Goal: Information Seeking & Learning: Learn about a topic

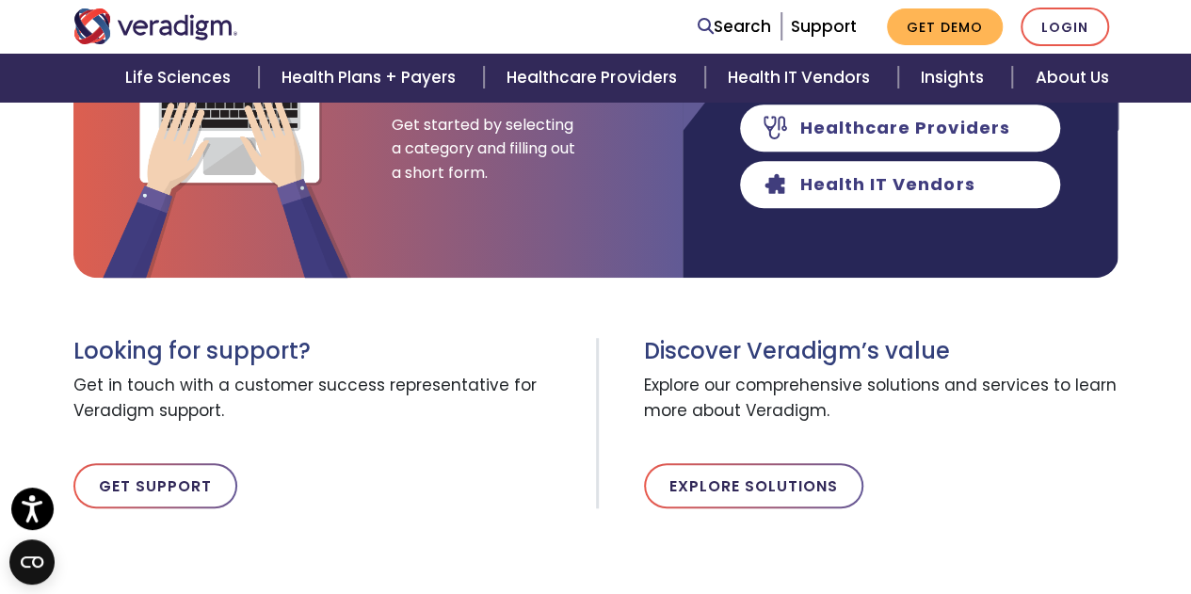
scroll to position [282, 0]
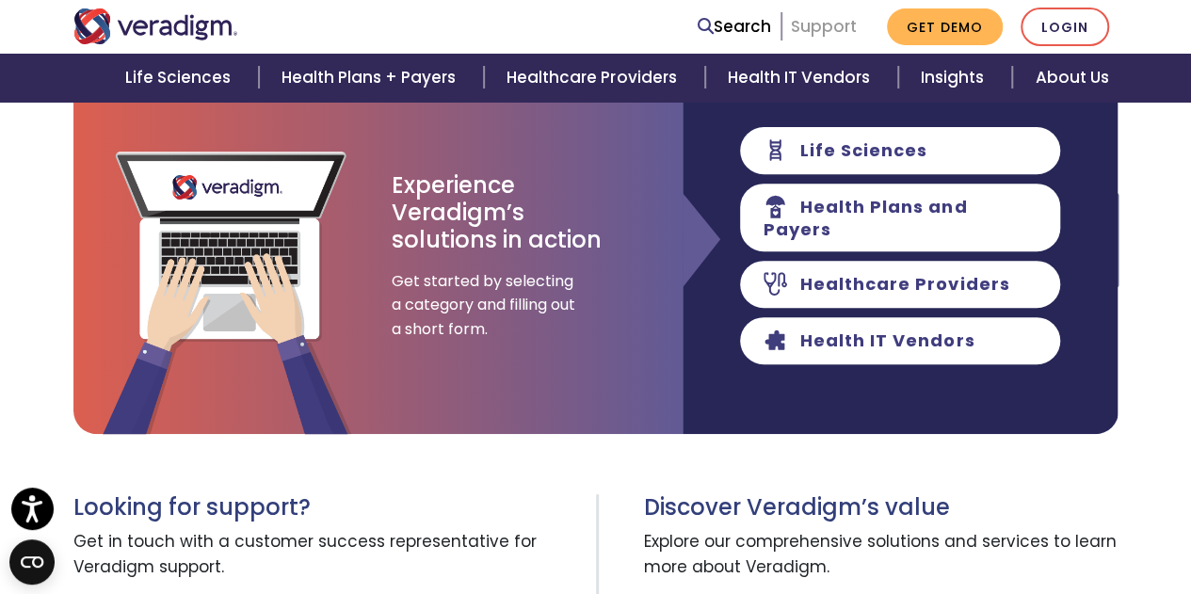
click at [831, 27] on link "Support" at bounding box center [824, 26] width 66 height 23
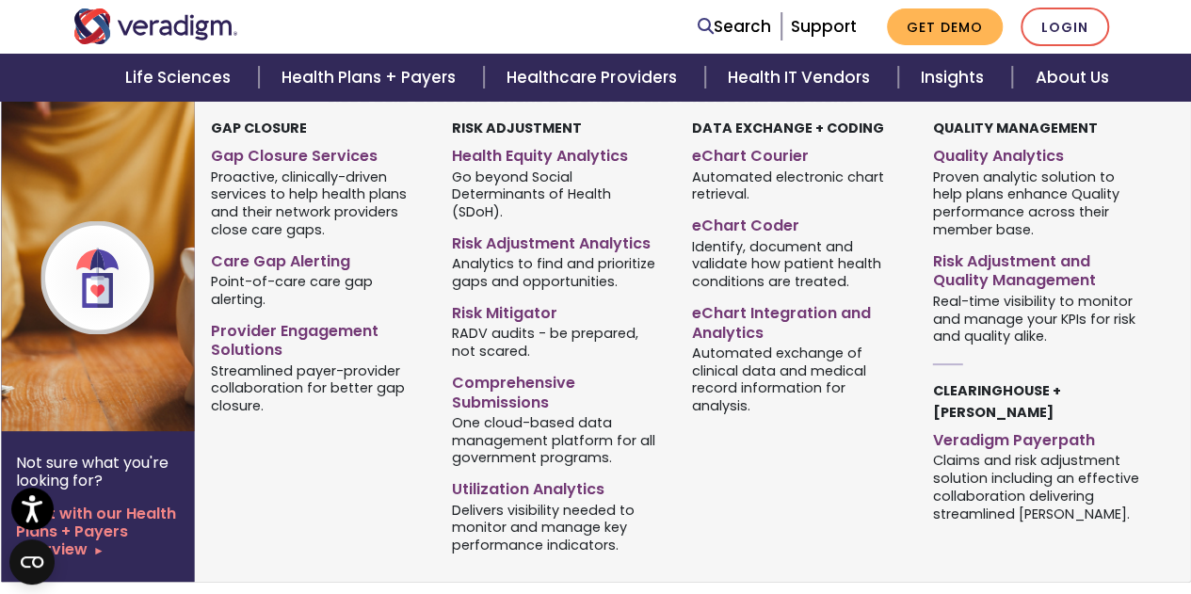
scroll to position [188, 0]
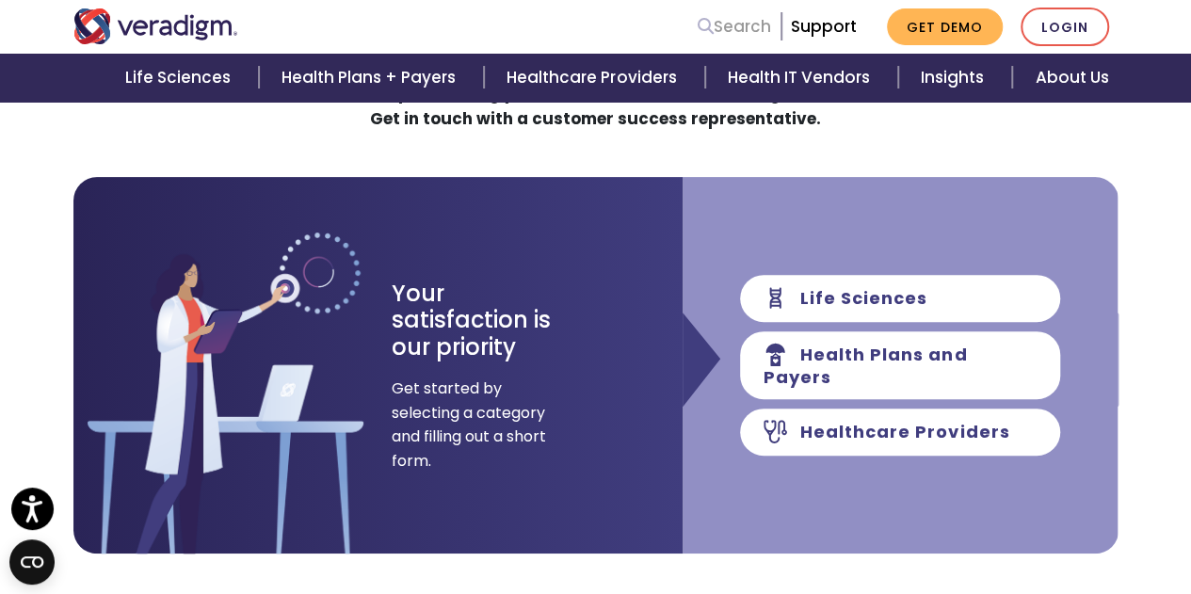
click at [751, 28] on link "Search" at bounding box center [733, 26] width 73 height 25
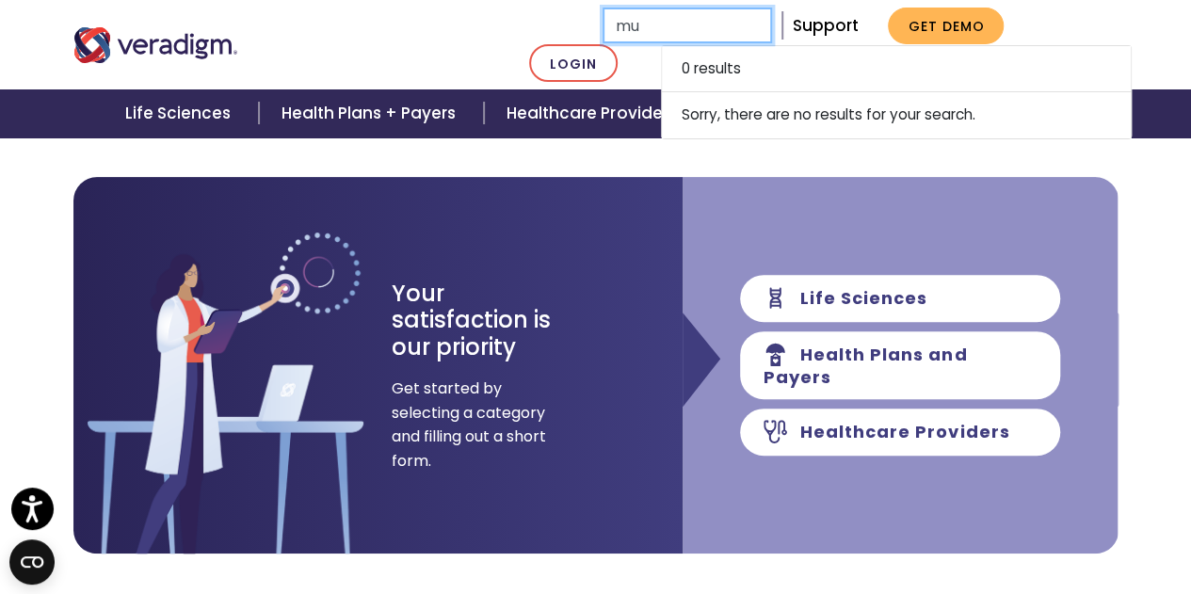
type input "m"
type input "M"
click at [252, 146] on div "How Can We Assist You Today? Need help accessing your account or troubleshootin…" at bounding box center [595, 297] width 1045 height 512
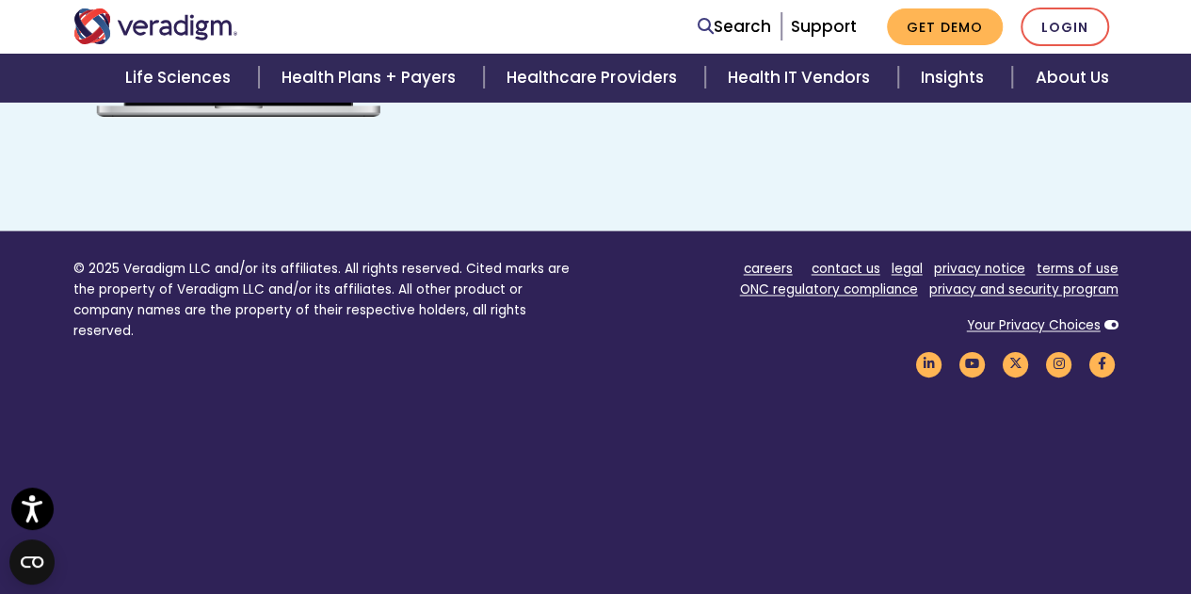
scroll to position [1451, 0]
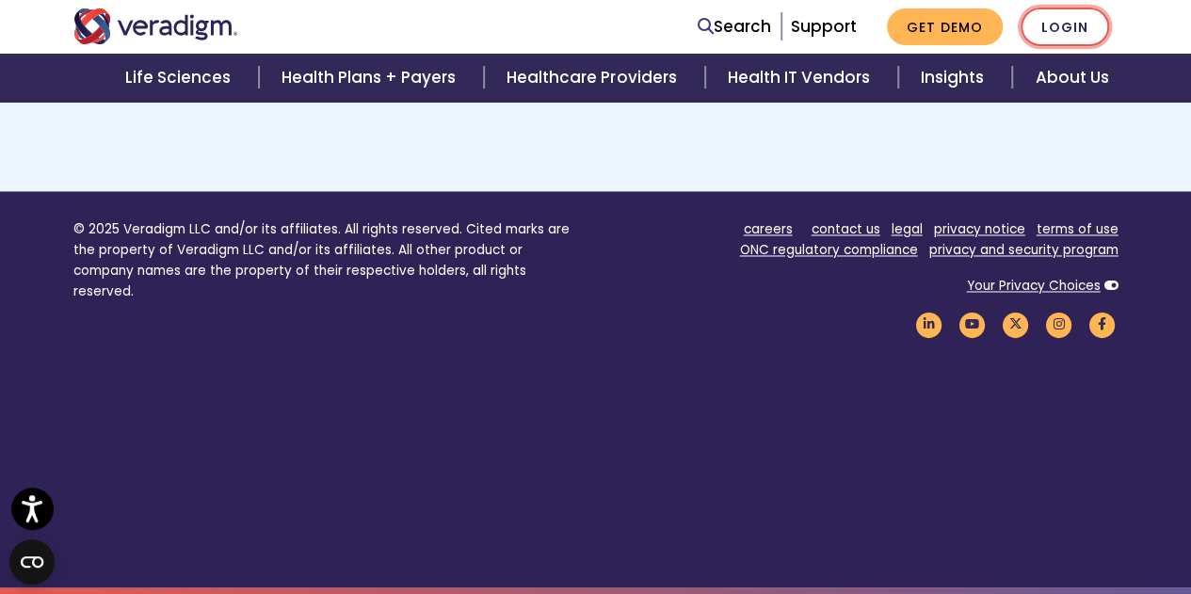
click at [1053, 25] on link "Login" at bounding box center [1064, 27] width 88 height 39
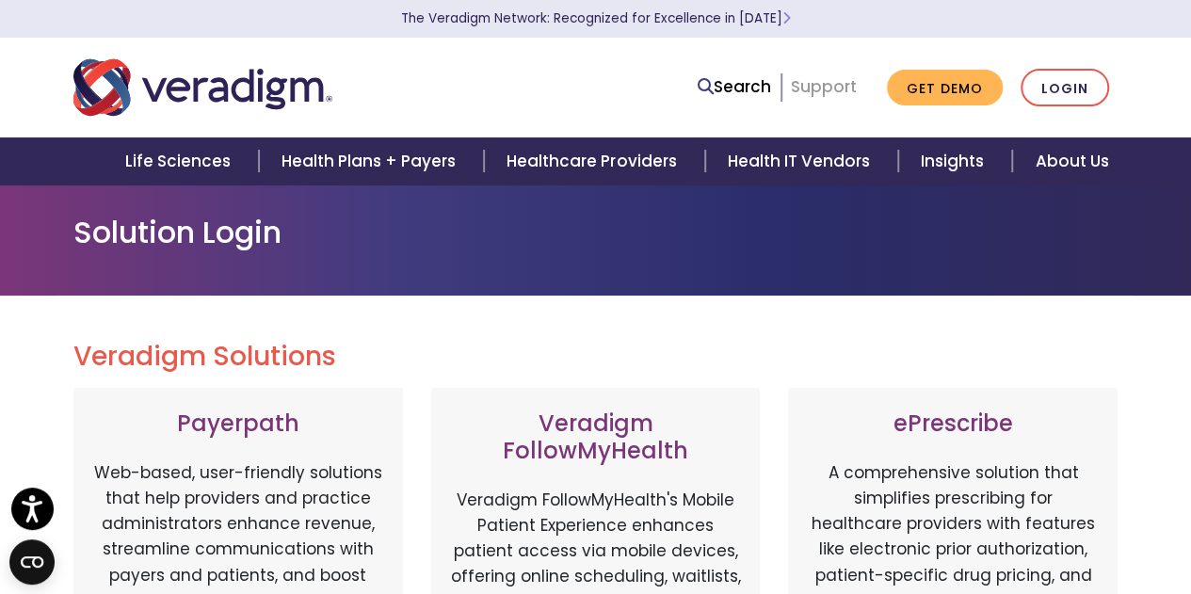
click at [821, 88] on link "Support" at bounding box center [824, 86] width 66 height 23
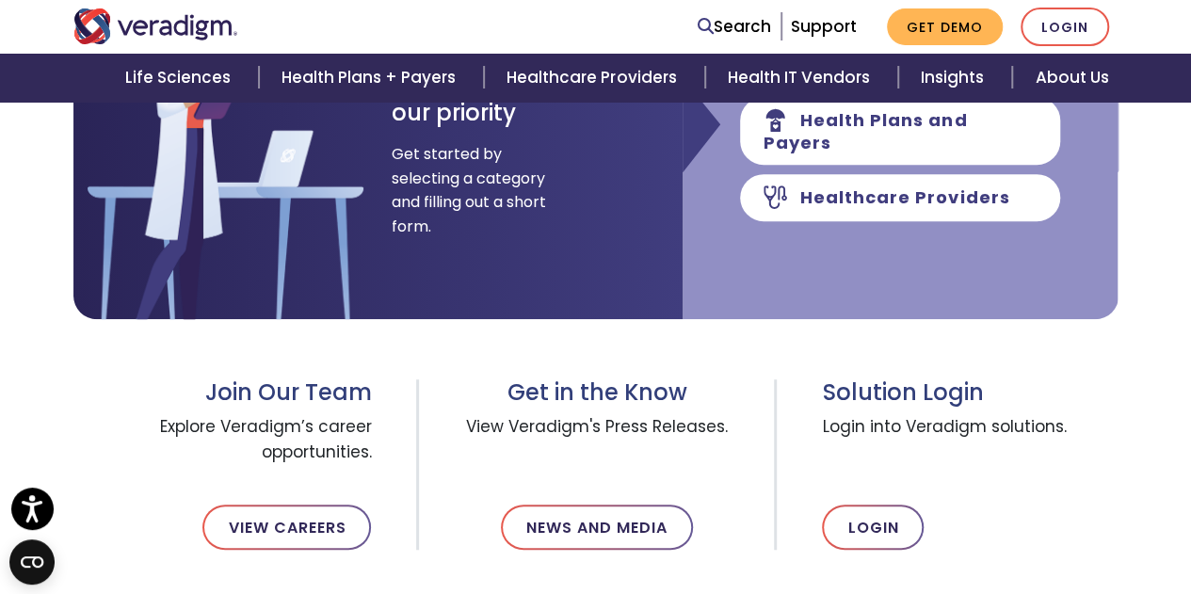
scroll to position [565, 0]
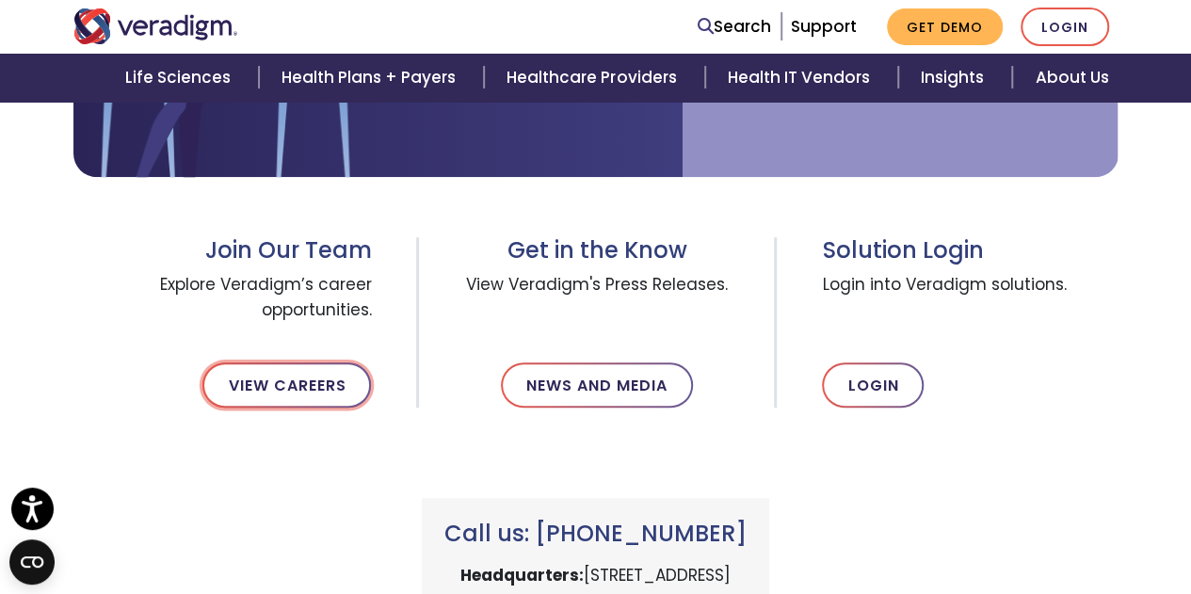
click at [300, 392] on link "View Careers" at bounding box center [286, 384] width 168 height 45
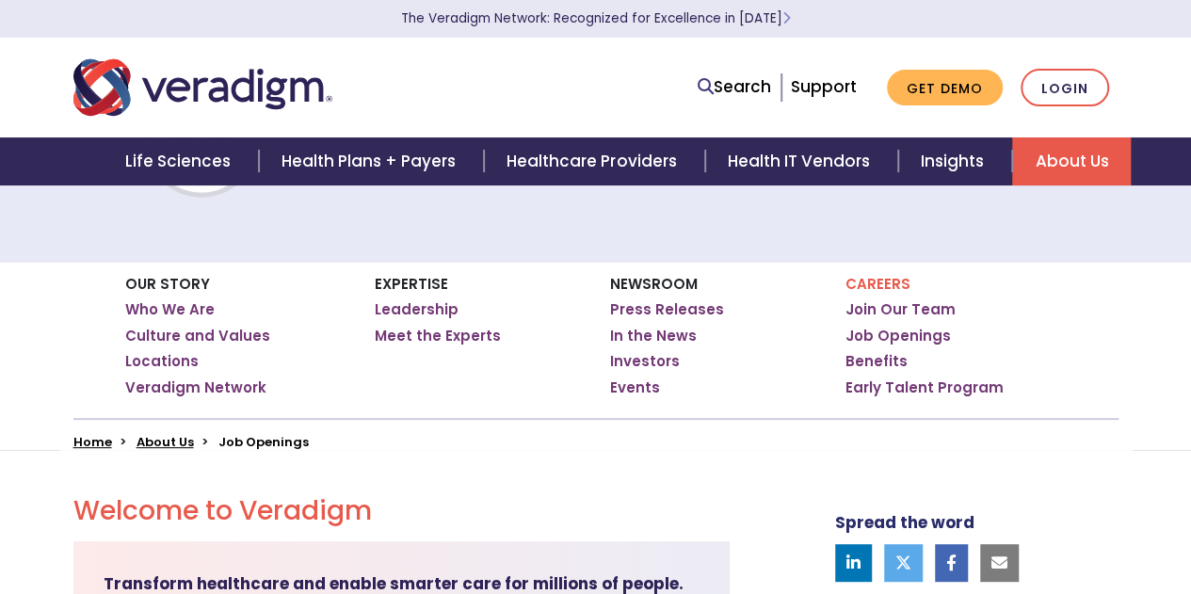
scroll to position [188, 0]
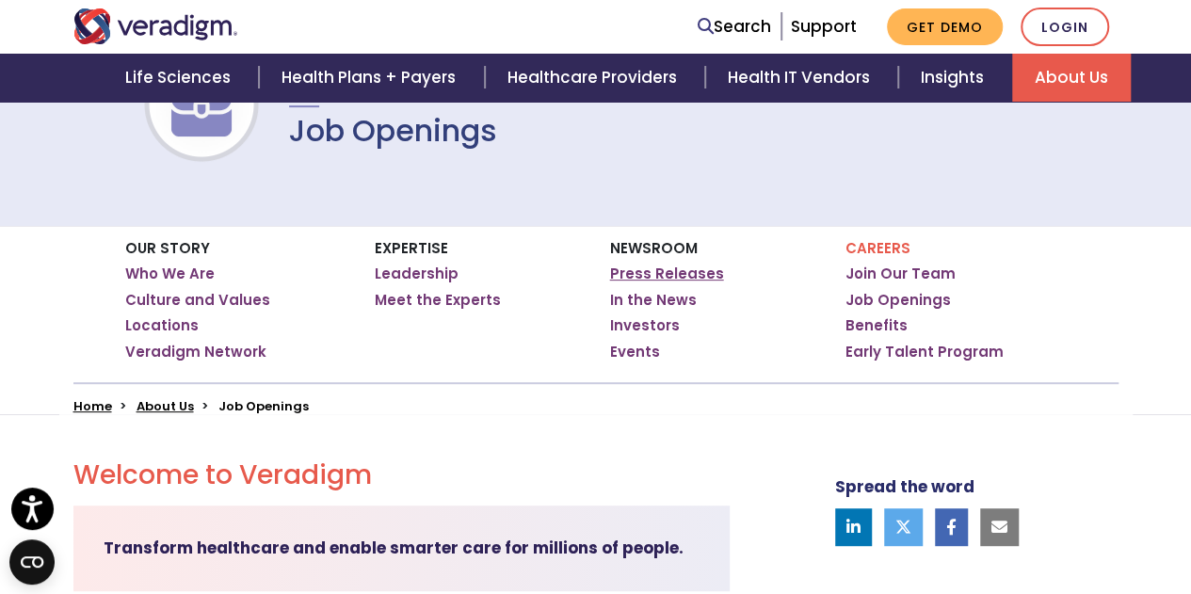
click at [654, 272] on link "Press Releases" at bounding box center [667, 273] width 114 height 19
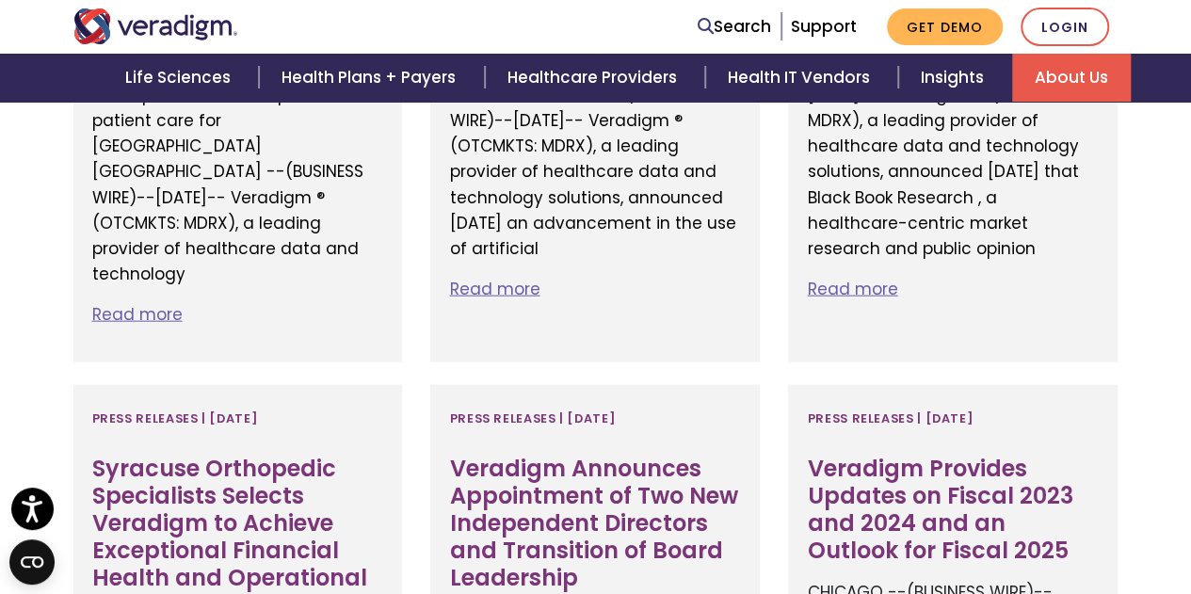
scroll to position [2071, 0]
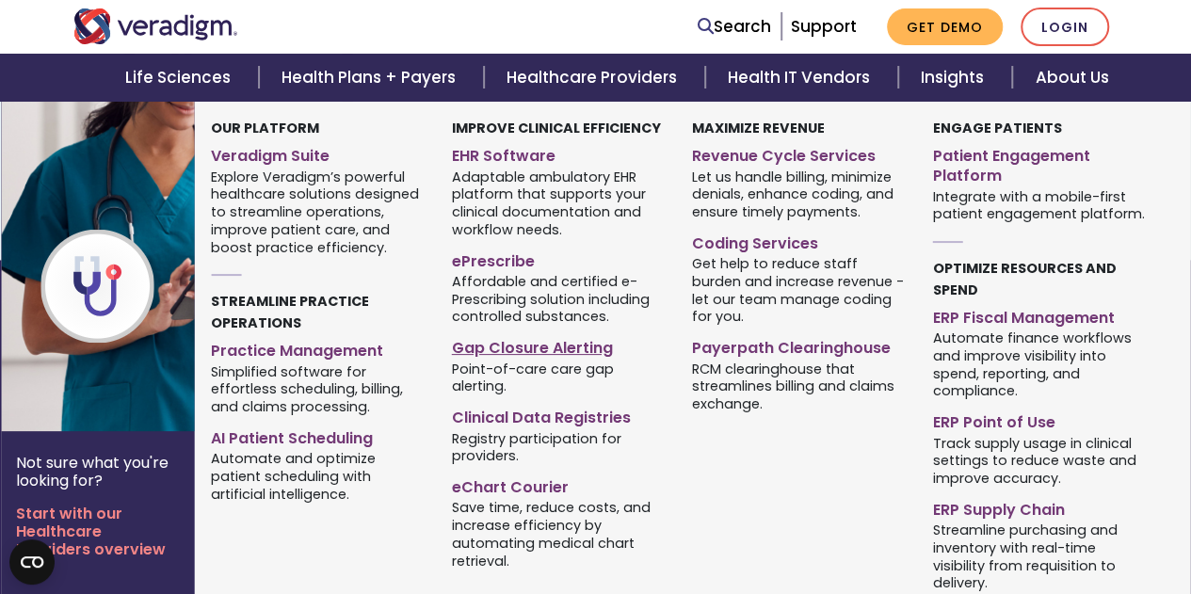
scroll to position [1451, 0]
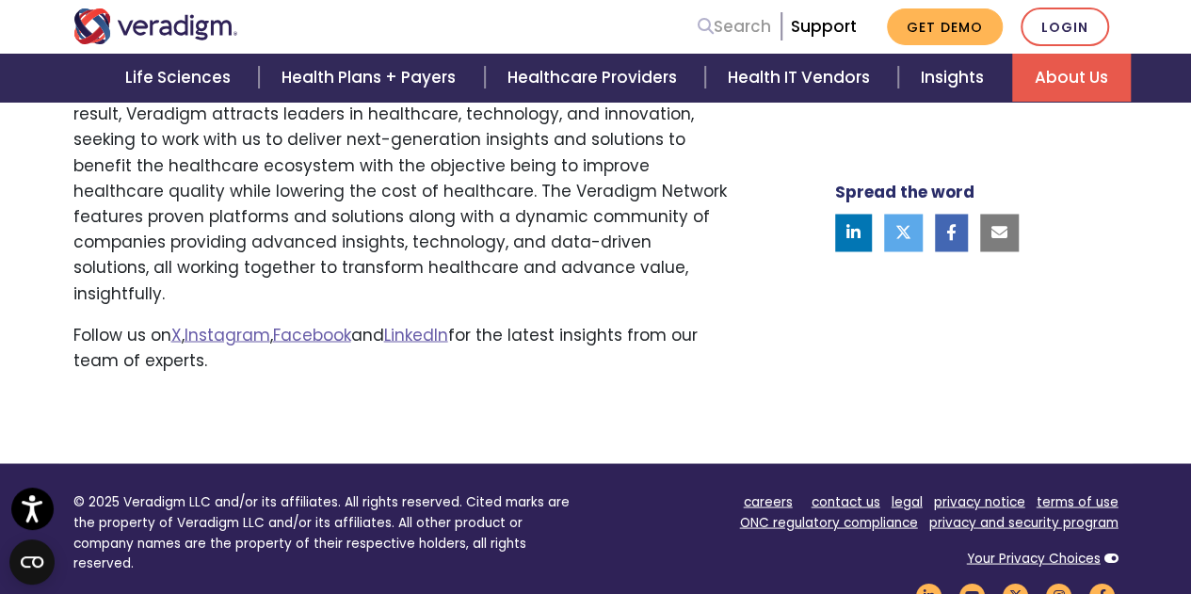
scroll to position [1506, 0]
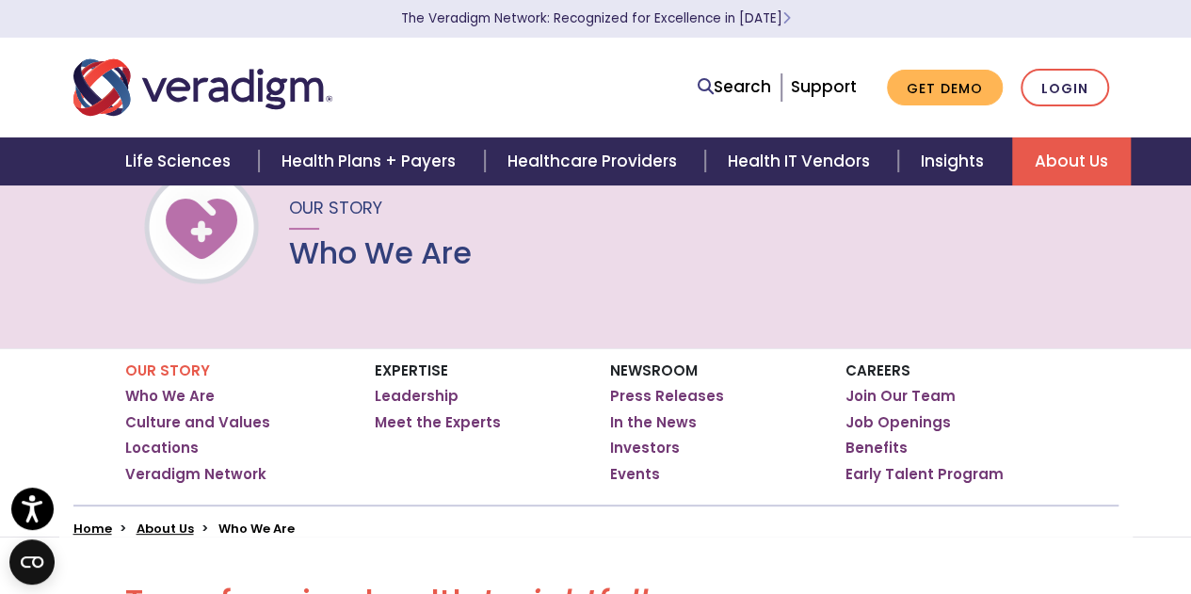
scroll to position [94, 0]
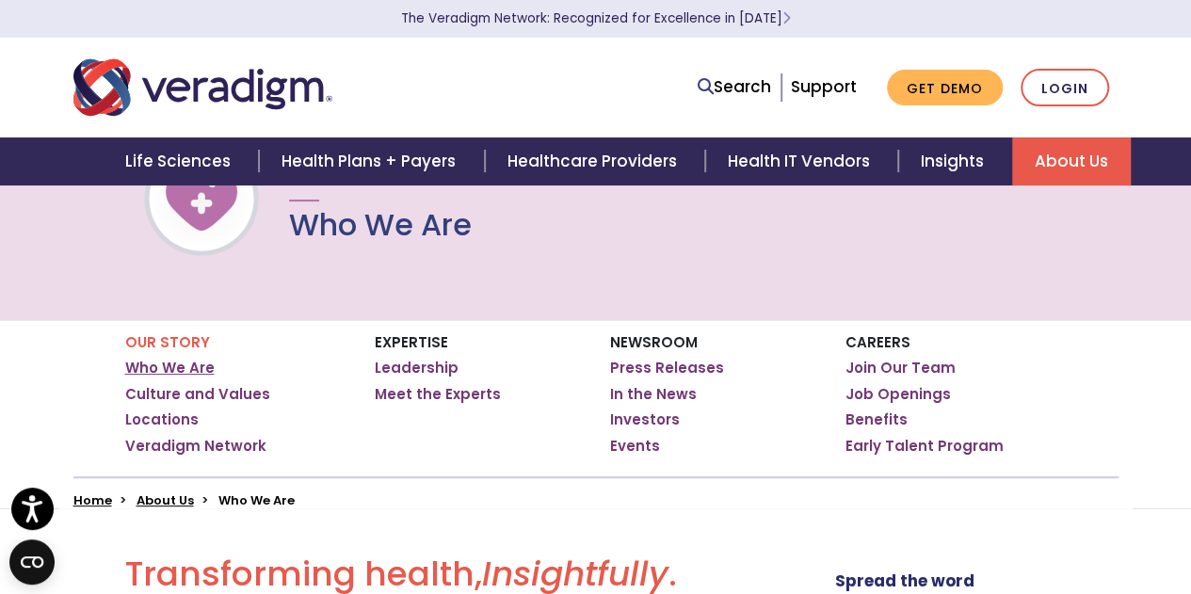
click at [169, 368] on link "Who We Are" at bounding box center [169, 368] width 89 height 19
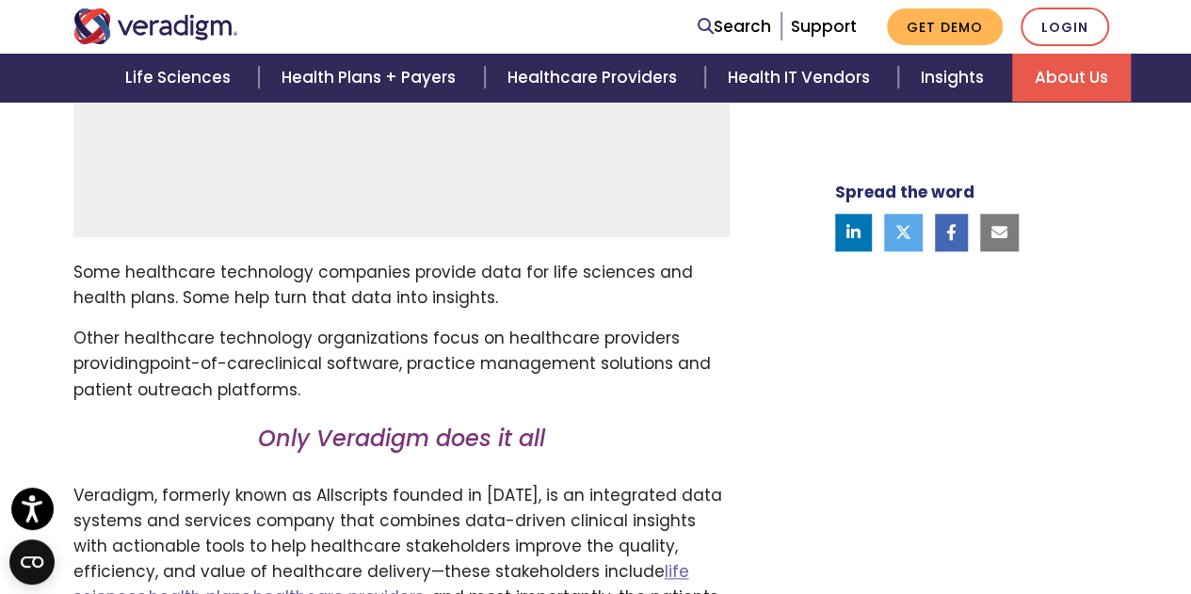
scroll to position [1038, 0]
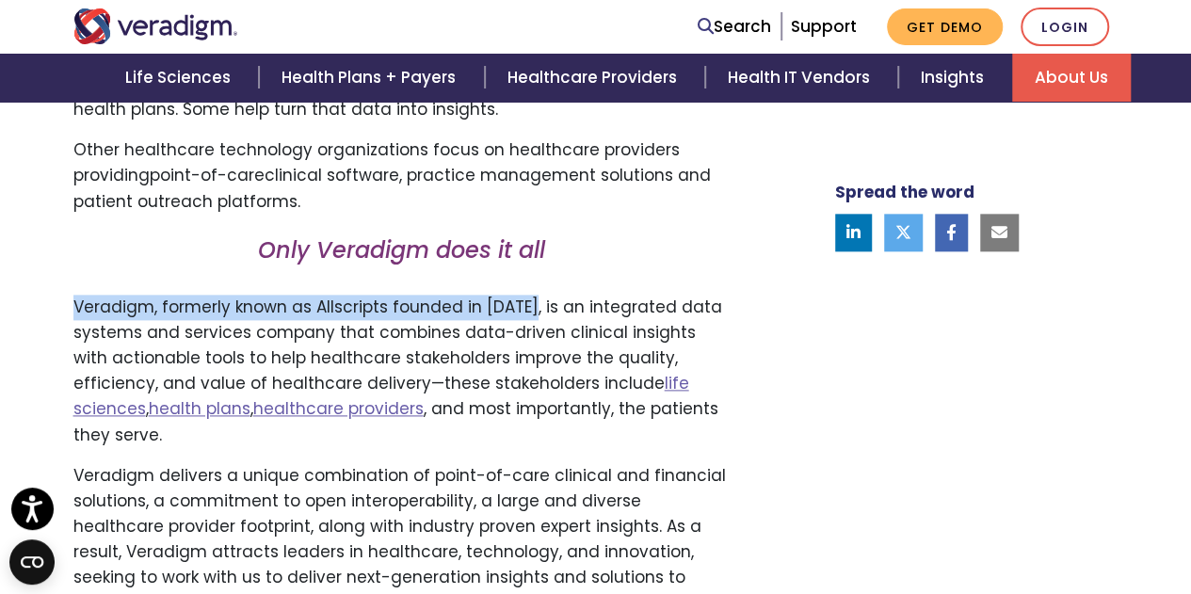
drag, startPoint x: 518, startPoint y: 304, endPoint x: 66, endPoint y: 299, distance: 451.8
click at [66, 299] on div "Transforming health, Insightfully . Please accept marketing-cookies to watch th…" at bounding box center [416, 217] width 715 height 1217
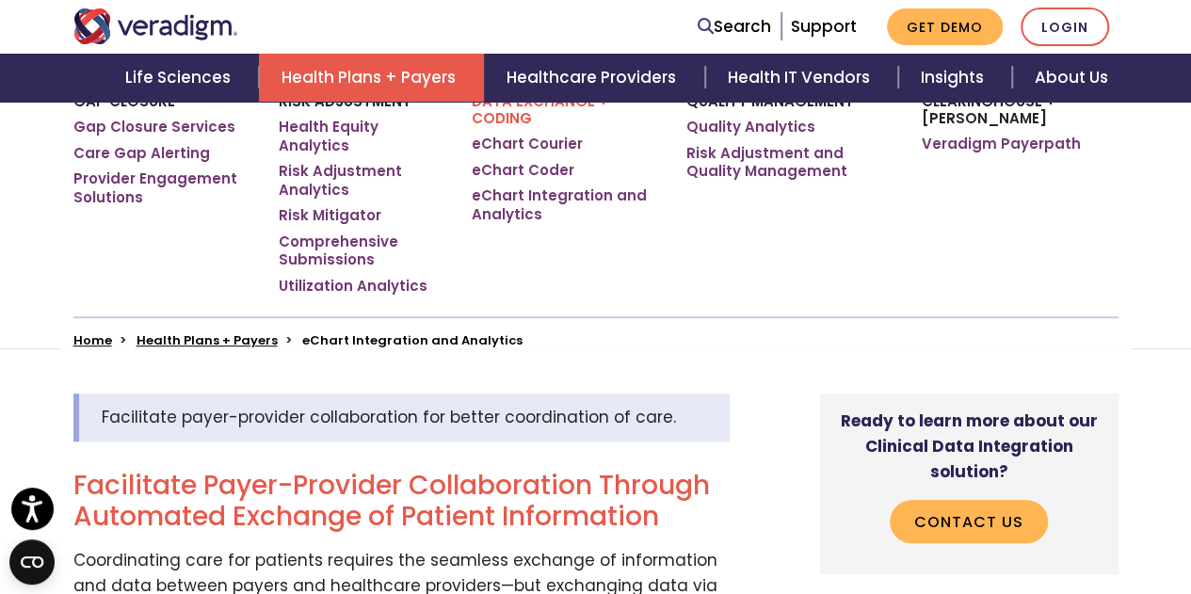
scroll to position [376, 0]
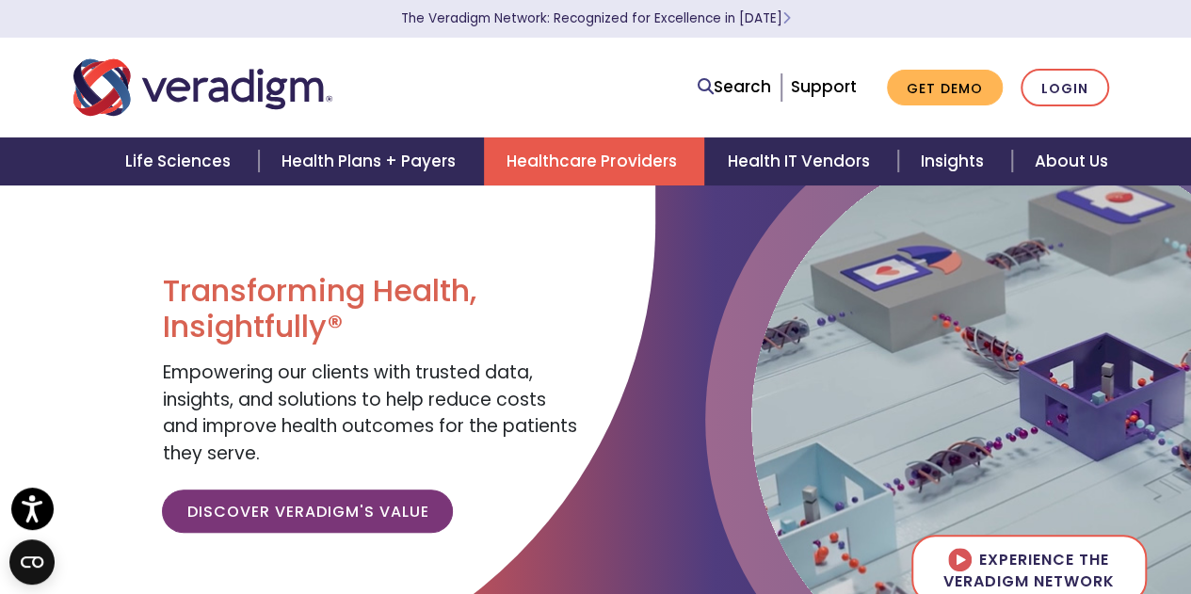
click at [590, 162] on link "Healthcare Providers" at bounding box center [594, 161] width 220 height 48
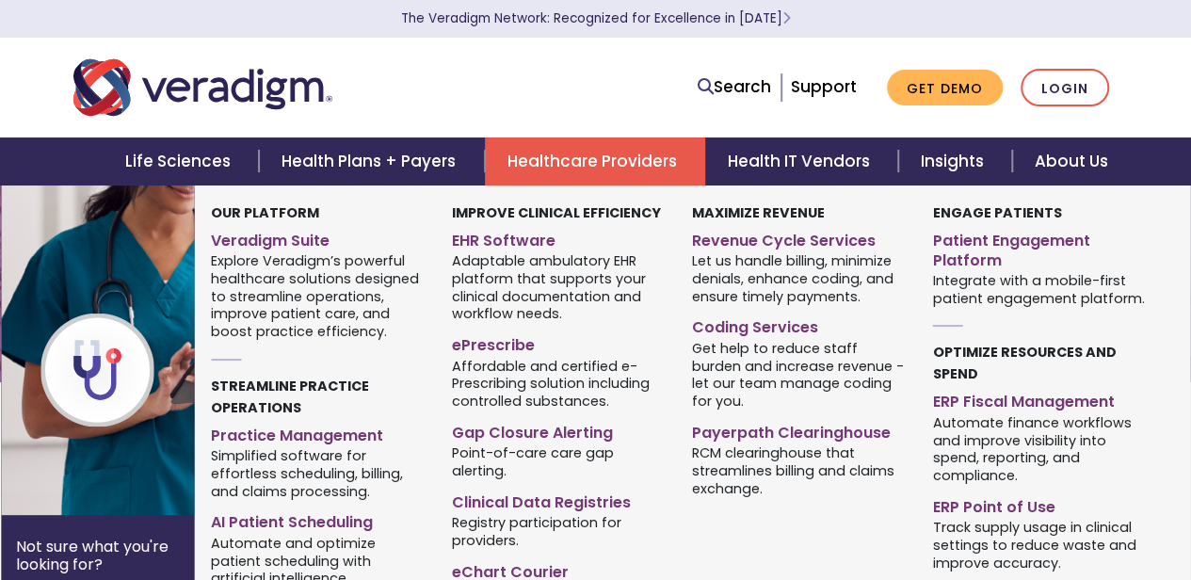
scroll to position [94, 0]
click at [585, 159] on link "Healthcare Providers" at bounding box center [595, 161] width 220 height 48
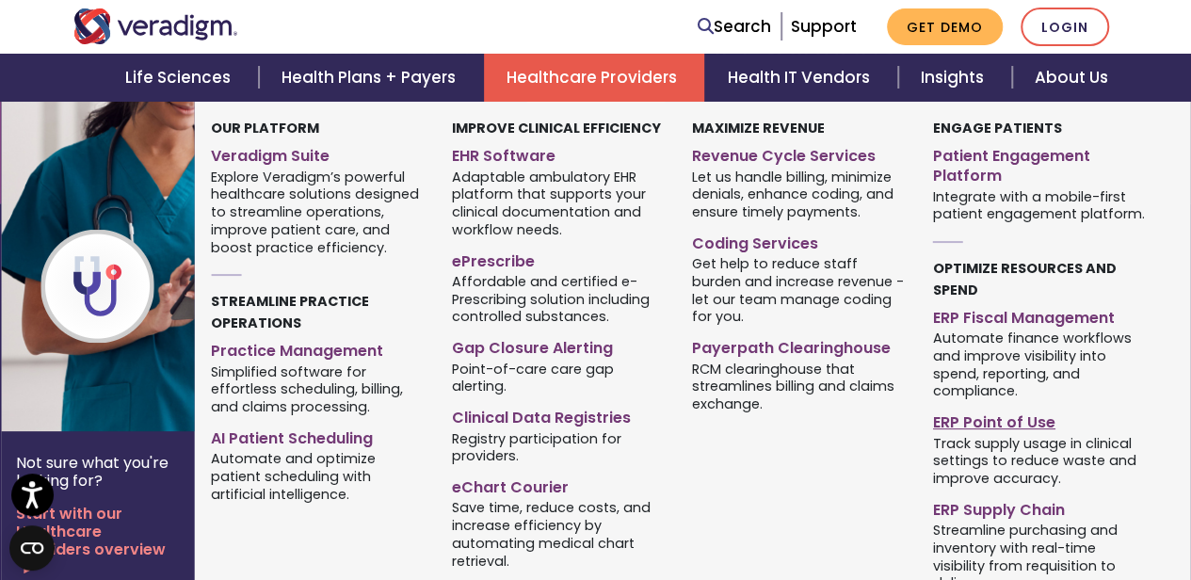
scroll to position [3884, 0]
click at [514, 152] on link "EHR Software" at bounding box center [558, 152] width 213 height 27
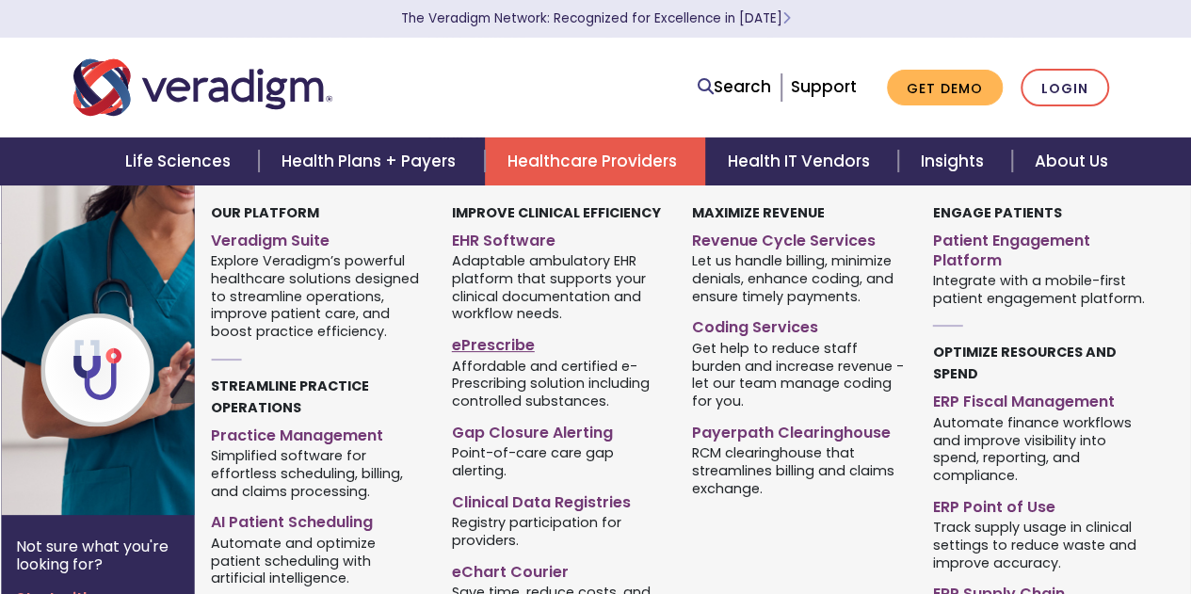
scroll to position [565, 0]
click at [492, 348] on link "ePrescribe" at bounding box center [558, 341] width 213 height 27
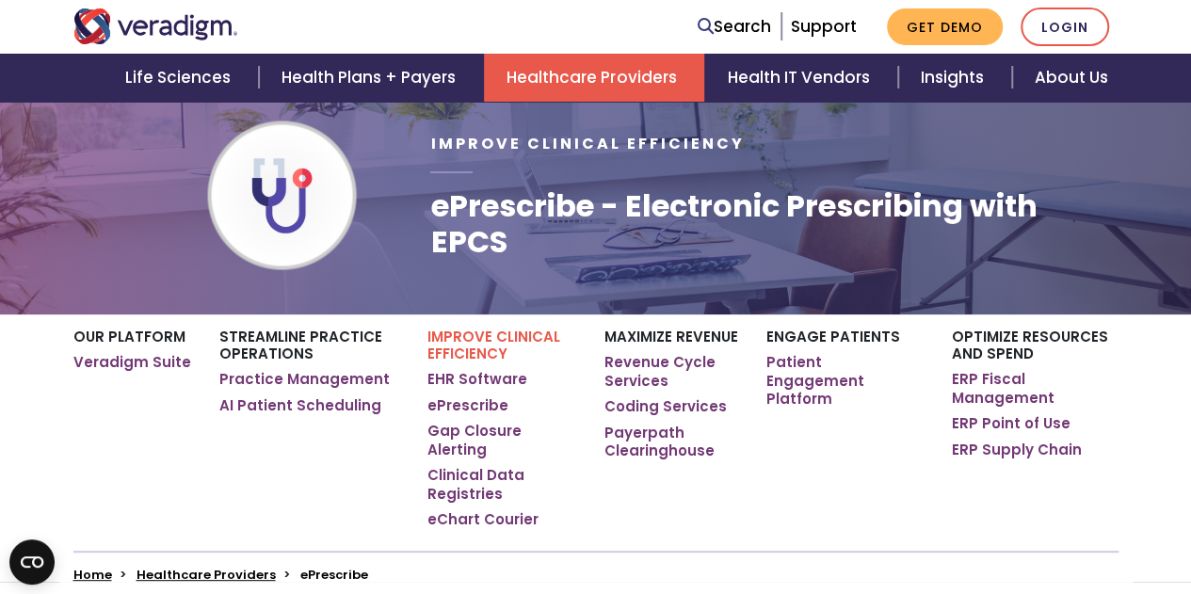
scroll to position [188, 0]
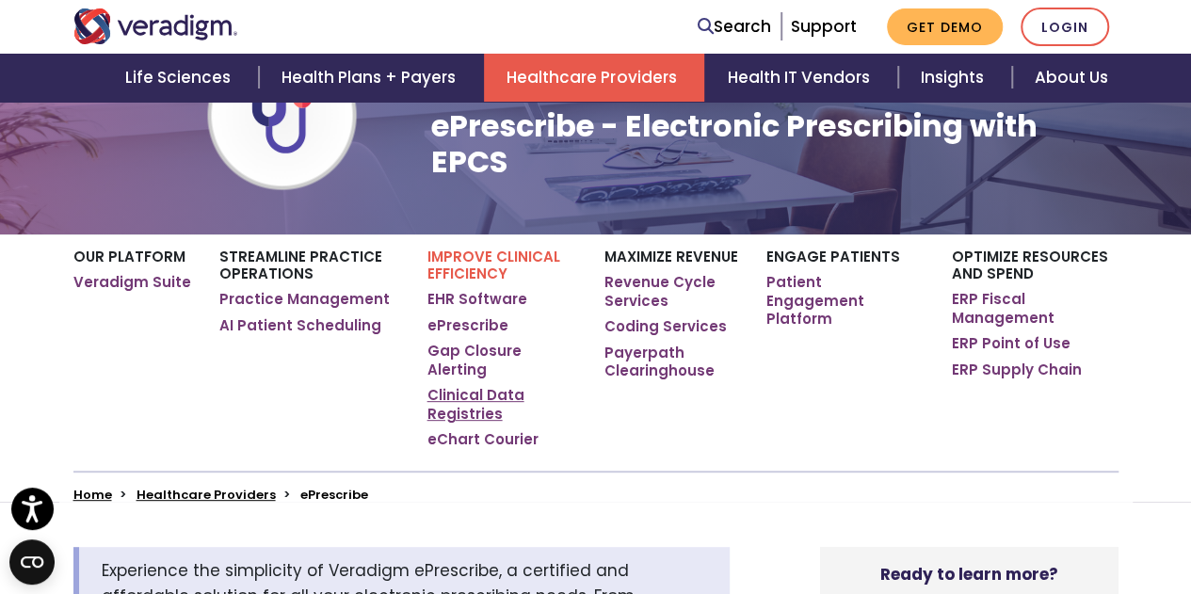
click at [464, 386] on link "Clinical Data Registries" at bounding box center [502, 404] width 150 height 37
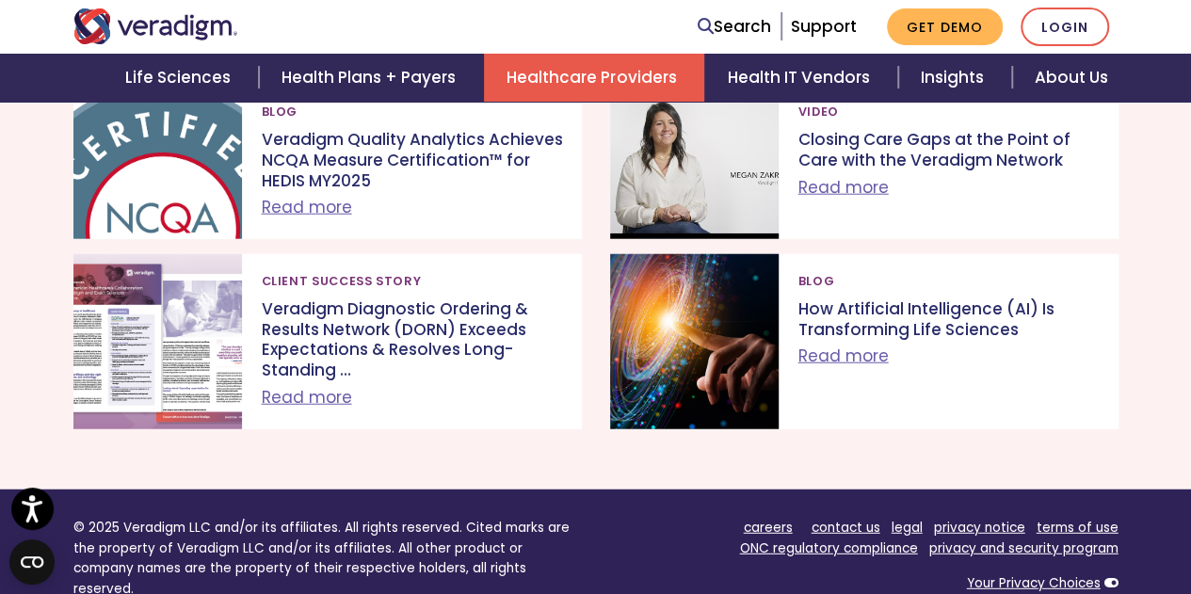
scroll to position [2516, 0]
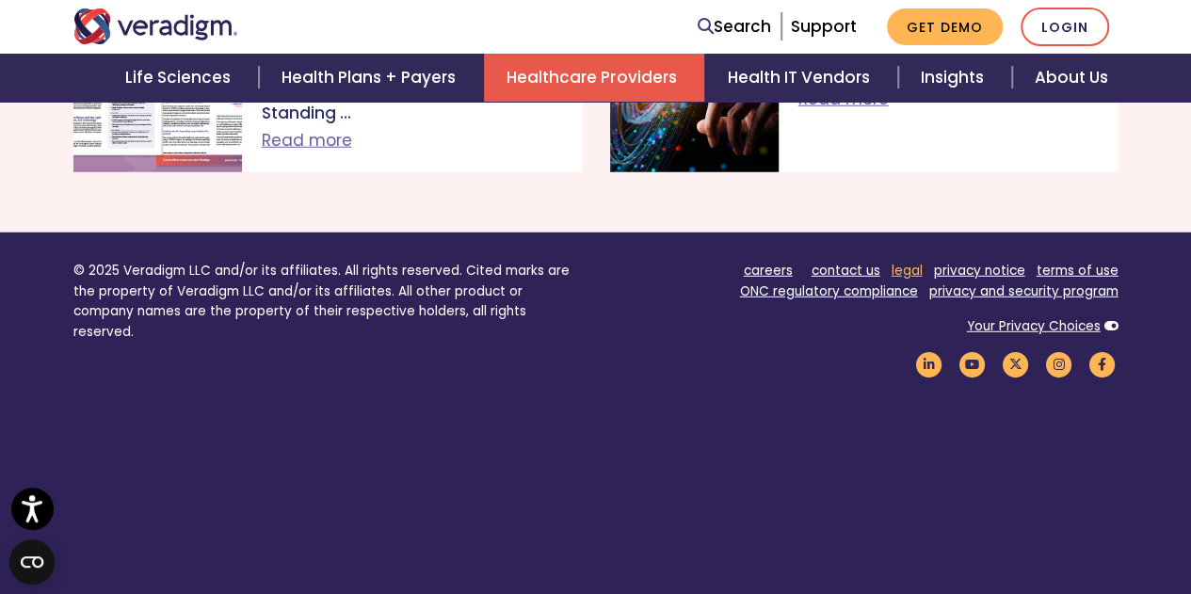
click at [909, 262] on link "legal" at bounding box center [906, 271] width 31 height 18
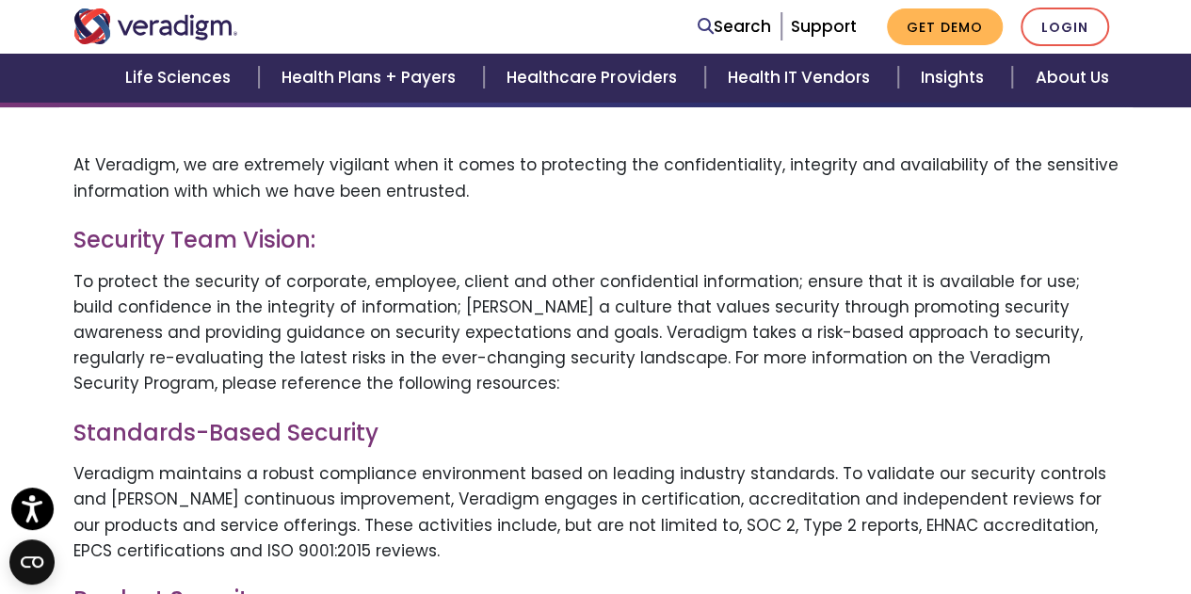
scroll to position [282, 0]
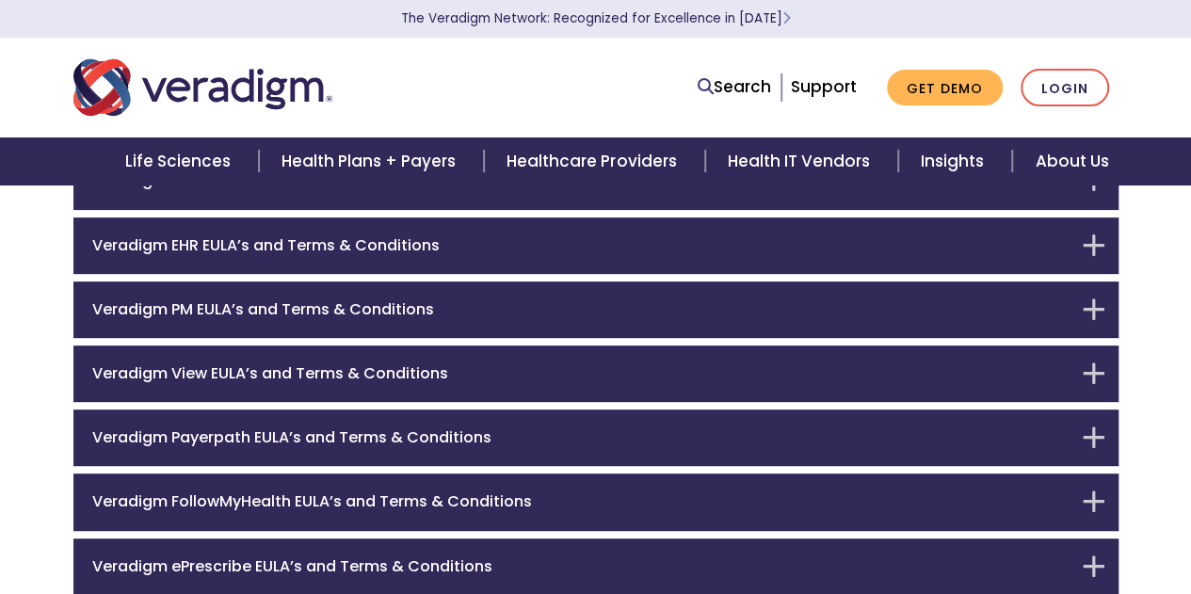
scroll to position [94, 0]
